Goal: Task Accomplishment & Management: Complete application form

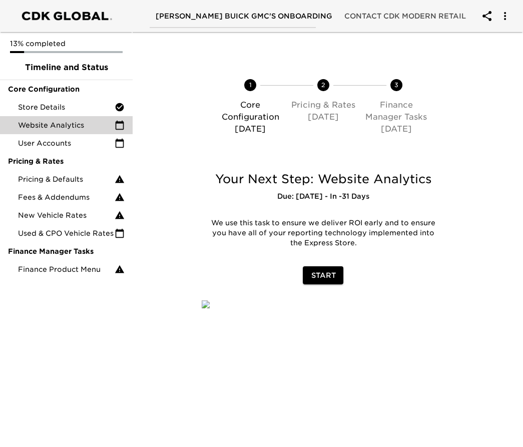
click at [276, 16] on span "[PERSON_NAME] Buick GMC's Onboarding" at bounding box center [244, 16] width 177 height 13
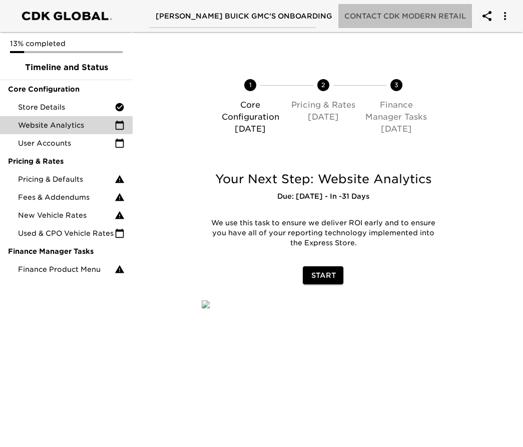
click at [383, 16] on span "Contact CDK Modern Retail" at bounding box center [405, 16] width 122 height 13
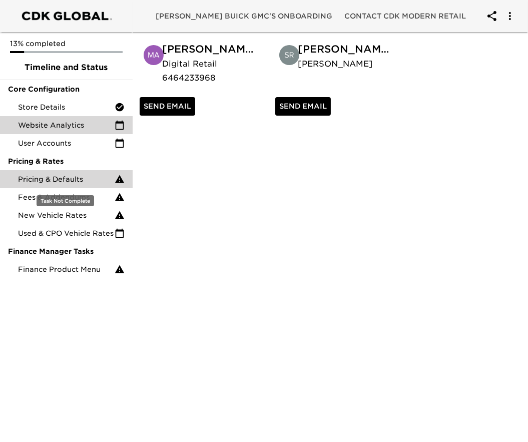
click at [64, 177] on span "Pricing & Defaults" at bounding box center [66, 179] width 97 height 10
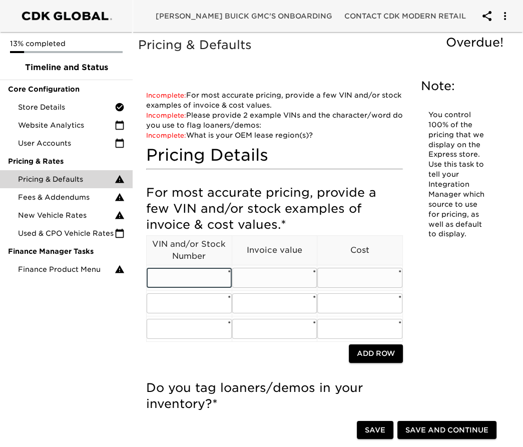
click at [195, 268] on input "text" at bounding box center [189, 278] width 85 height 20
click at [187, 271] on input "text" at bounding box center [189, 278] width 85 height 20
paste input "[US_VEHICLE_IDENTIFICATION_NUMBER]"
type input "[US_VEHICLE_IDENTIFICATION_NUMBER]"
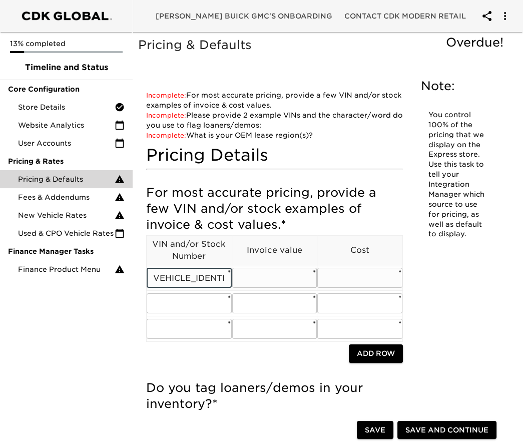
scroll to position [0, 0]
click at [291, 277] on input "text" at bounding box center [274, 278] width 85 height 20
type input "66612.89"
type input "6388.30"
click at [171, 304] on input "text" at bounding box center [189, 303] width 85 height 20
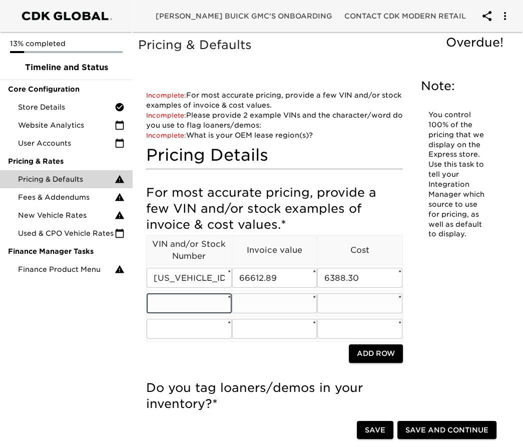
paste input "[US_VEHICLE_IDENTIFICATION_NUMBER]"
type input "[US_VEHICLE_IDENTIFICATION_NUMBER]"
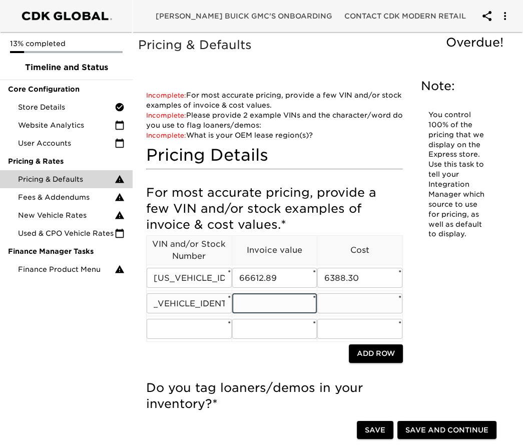
scroll to position [0, 0]
type input "92268.99"
click at [331, 304] on input "text" at bounding box center [359, 303] width 85 height 20
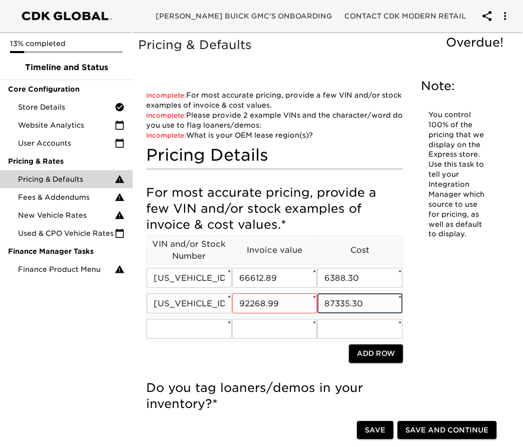
type input "87335.30"
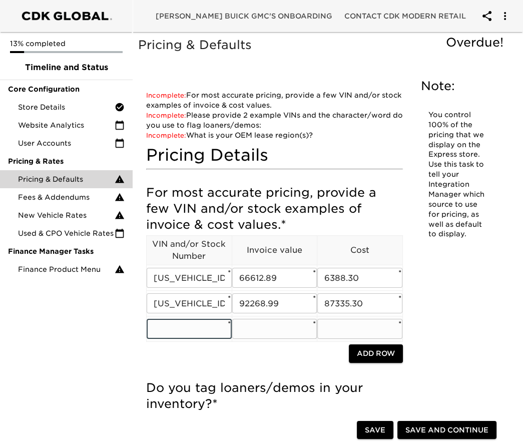
click at [181, 328] on input "text" at bounding box center [189, 329] width 85 height 20
paste input "[US_VEHICLE_IDENTIFICATION_NUMBER]"
type input "[US_VEHICLE_IDENTIFICATION_NUMBER]"
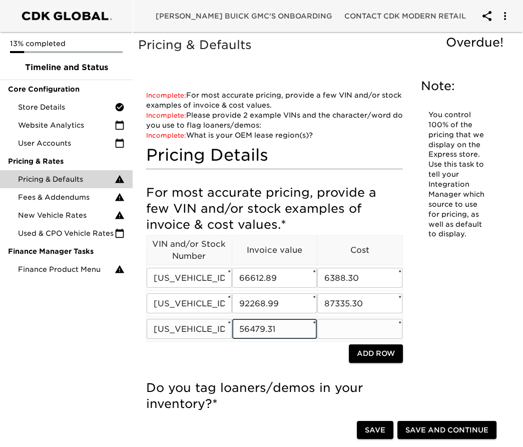
type input "56479.31"
click at [330, 331] on input "text" at bounding box center [359, 329] width 85 height 20
type input "53518.62"
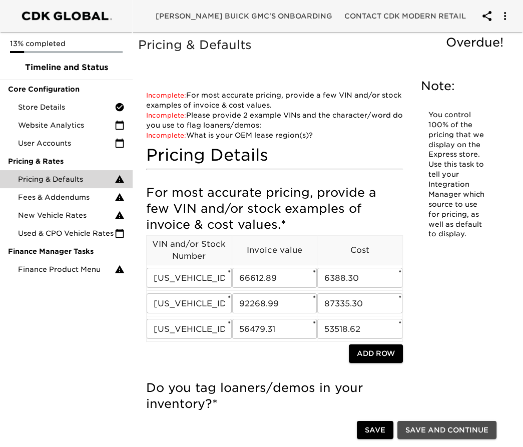
click at [423, 431] on span "Save and Continue" at bounding box center [446, 430] width 83 height 13
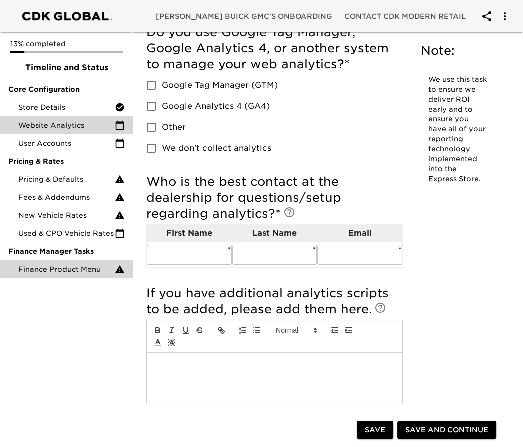
scroll to position [67, 0]
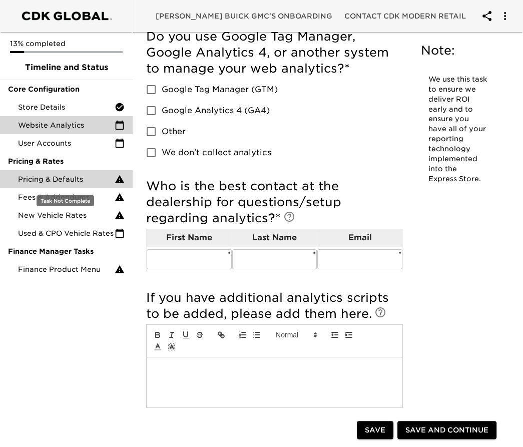
click at [77, 181] on span "Pricing & Defaults" at bounding box center [66, 179] width 97 height 10
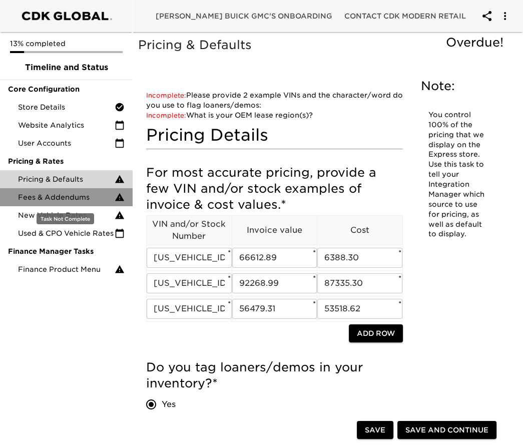
click at [72, 195] on span "Fees & Addendums" at bounding box center [66, 197] width 97 height 10
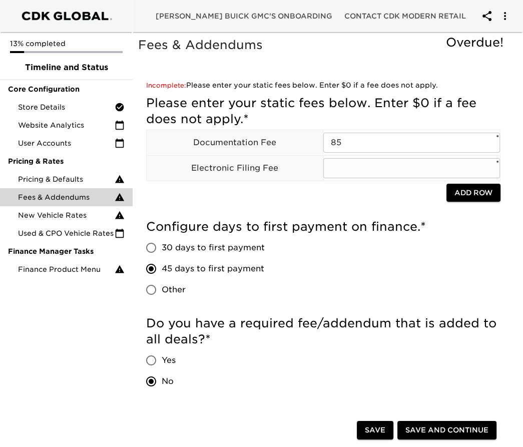
click at [382, 170] on input "text" at bounding box center [411, 168] width 177 height 20
type input "34"
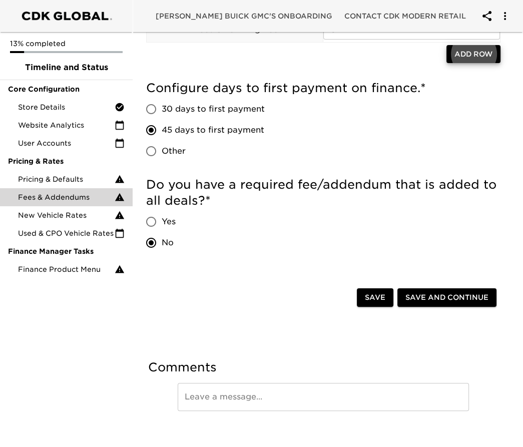
scroll to position [149, 0]
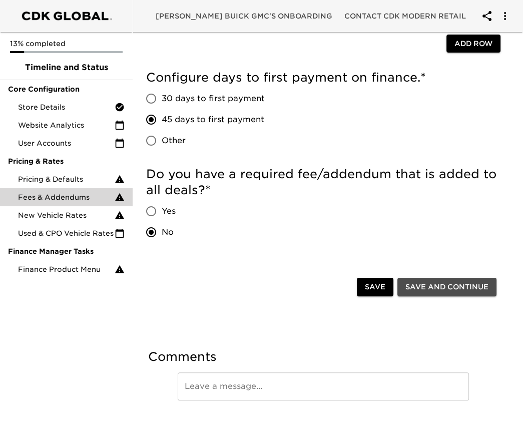
click at [440, 286] on span "Save and Continue" at bounding box center [446, 287] width 83 height 13
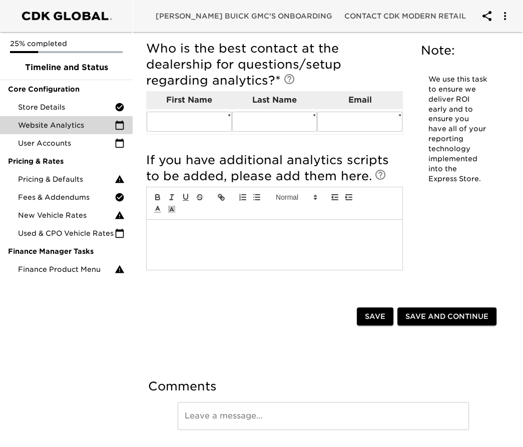
scroll to position [234, 0]
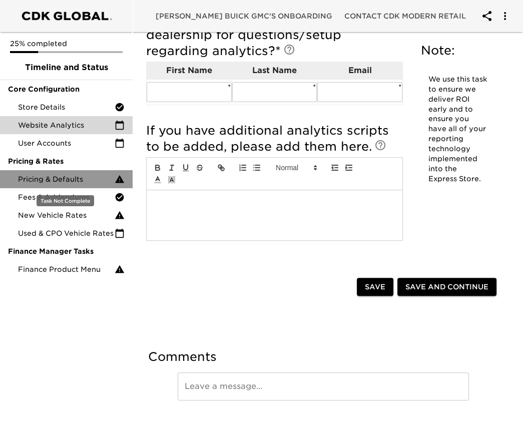
click at [62, 181] on span "Pricing & Defaults" at bounding box center [66, 179] width 97 height 10
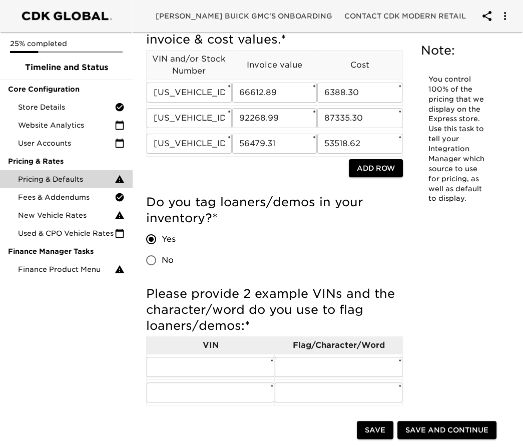
scroll to position [167, 0]
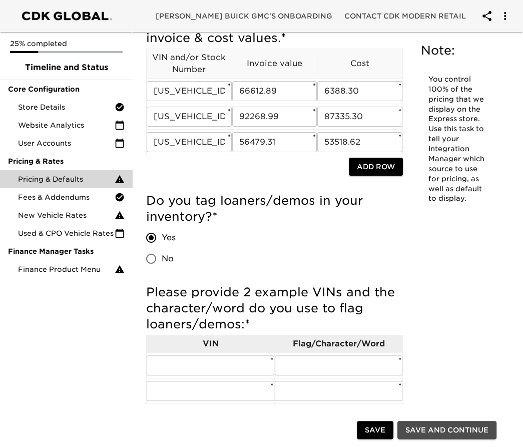
click at [461, 431] on span "Save and Continue" at bounding box center [446, 430] width 83 height 13
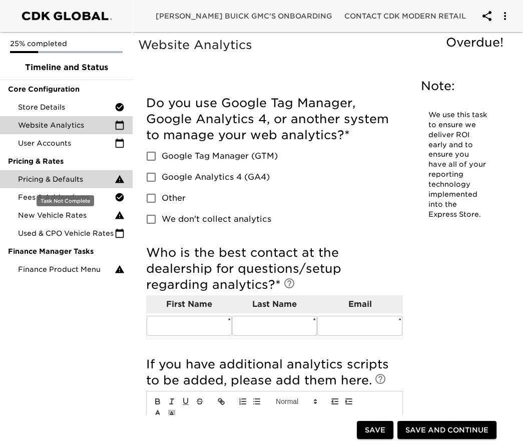
click at [69, 176] on span "Pricing & Defaults" at bounding box center [66, 179] width 97 height 10
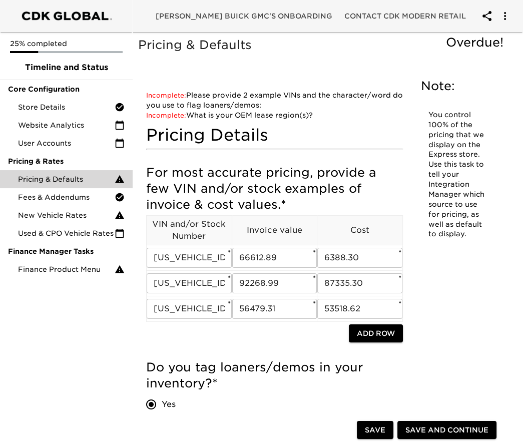
click at [279, 235] on p "Invoice value" at bounding box center [274, 230] width 85 height 12
click at [172, 117] on span "Incomplete:" at bounding box center [166, 116] width 40 height 8
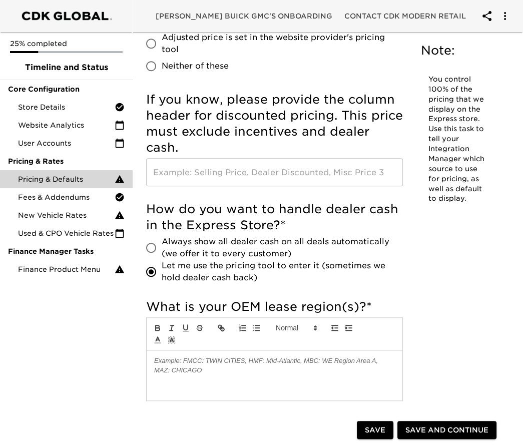
scroll to position [761, 0]
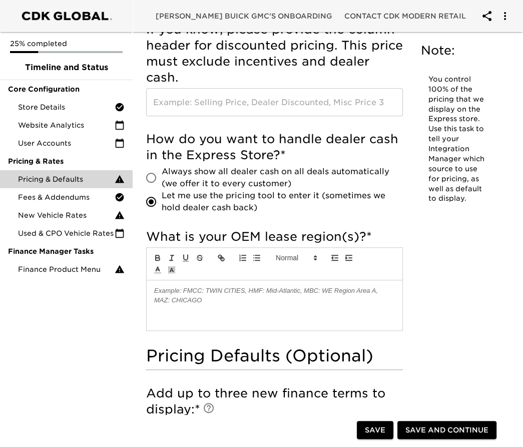
click at [202, 297] on div at bounding box center [275, 305] width 256 height 50
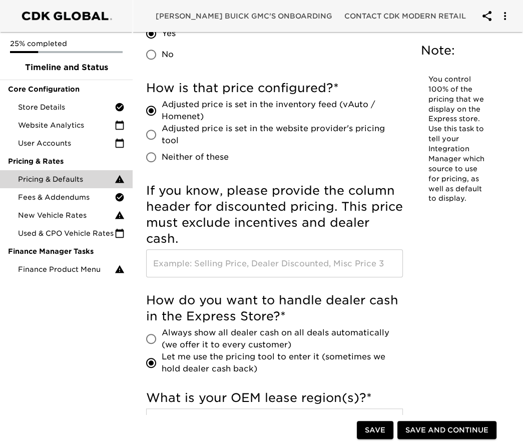
scroll to position [594, 0]
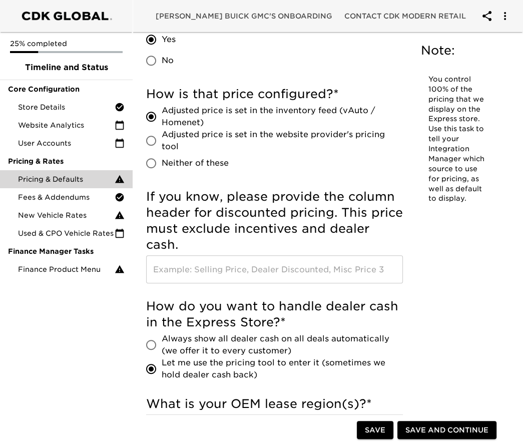
click at [192, 279] on input "text" at bounding box center [274, 269] width 257 height 28
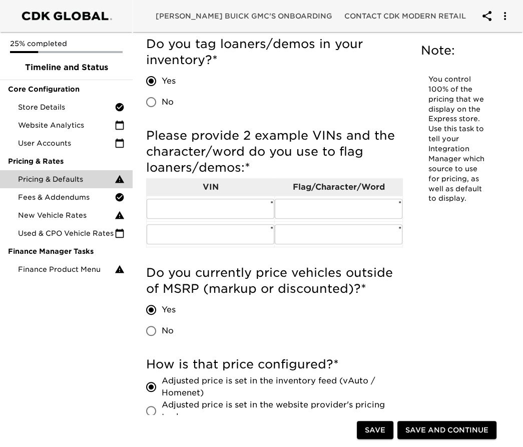
scroll to position [326, 0]
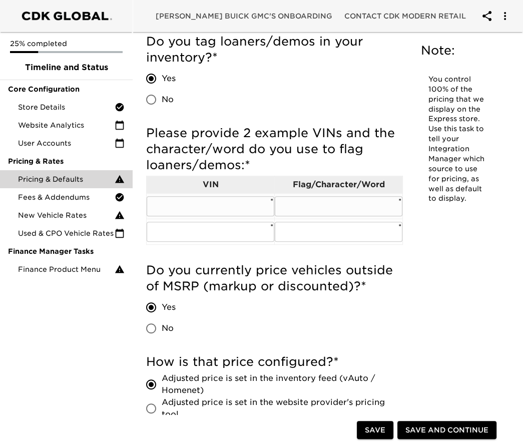
click at [210, 214] on input "text" at bounding box center [211, 206] width 128 height 20
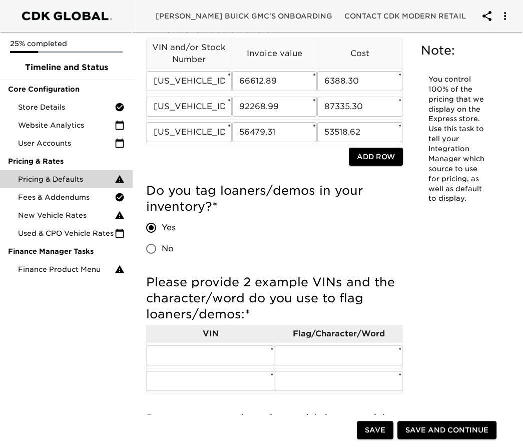
scroll to position [0, 0]
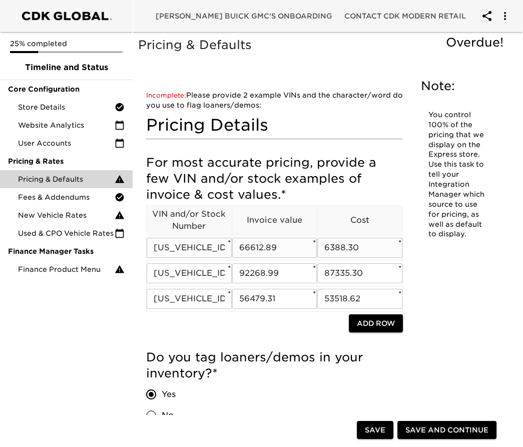
click at [361, 250] on input "6388.30" at bounding box center [359, 248] width 85 height 20
drag, startPoint x: 362, startPoint y: 250, endPoint x: 325, endPoint y: 249, distance: 37.0
click at [325, 249] on input "6388.30" at bounding box center [359, 248] width 85 height 20
click at [370, 247] on input "6388.30" at bounding box center [359, 248] width 85 height 20
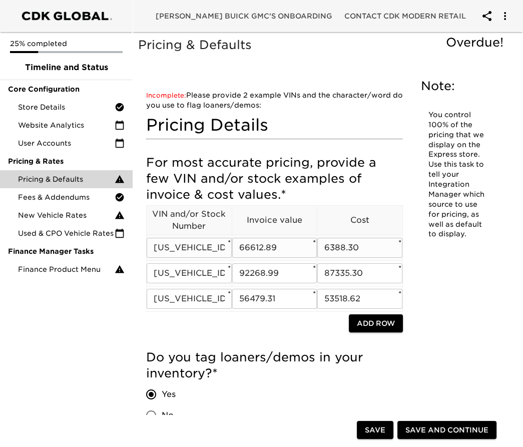
click at [333, 249] on input "6388.30" at bounding box center [359, 248] width 85 height 20
type input "63088.30"
click at [296, 334] on div at bounding box center [247, 324] width 203 height 21
click at [285, 67] on div "Pricing & Defaults Overdue!" at bounding box center [323, 52] width 374 height 35
